Goal: Task Accomplishment & Management: Manage account settings

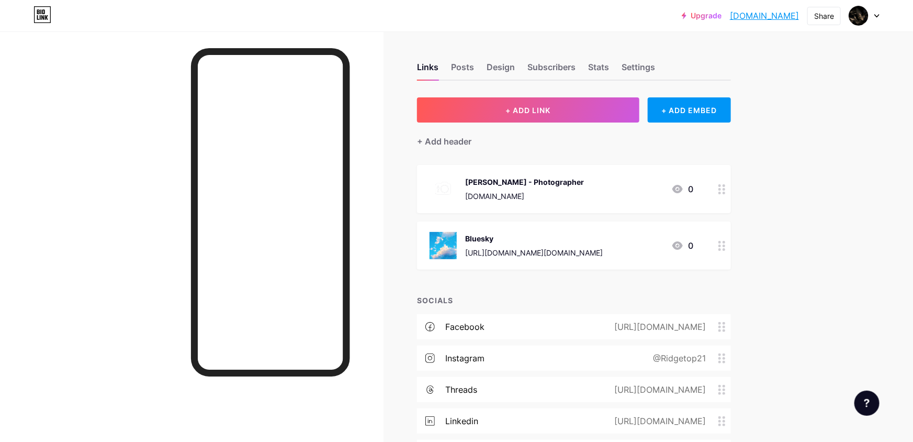
click at [877, 15] on icon at bounding box center [877, 16] width 5 height 4
click at [799, 116] on link "Account settings" at bounding box center [815, 119] width 130 height 28
click at [858, 20] on img at bounding box center [859, 15] width 17 height 17
click at [801, 146] on li "Logout" at bounding box center [815, 147] width 130 height 28
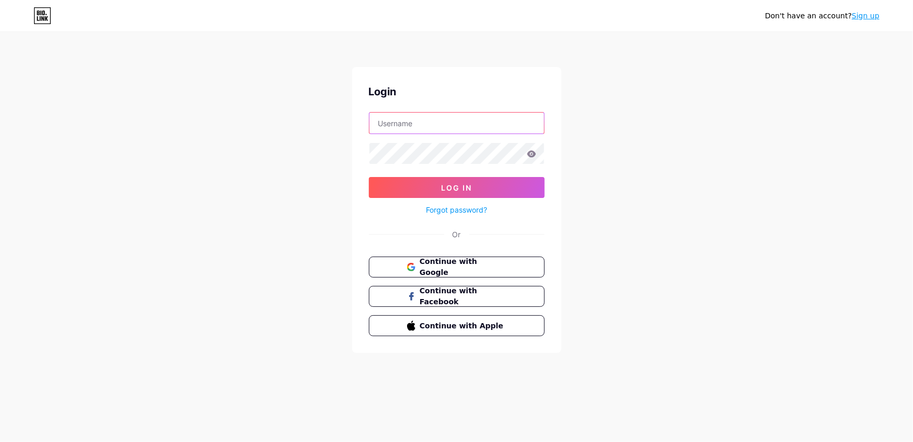
type input "jishnusuresh+5@buymeacoffee.com"
